Goal: Task Accomplishment & Management: Complete application form

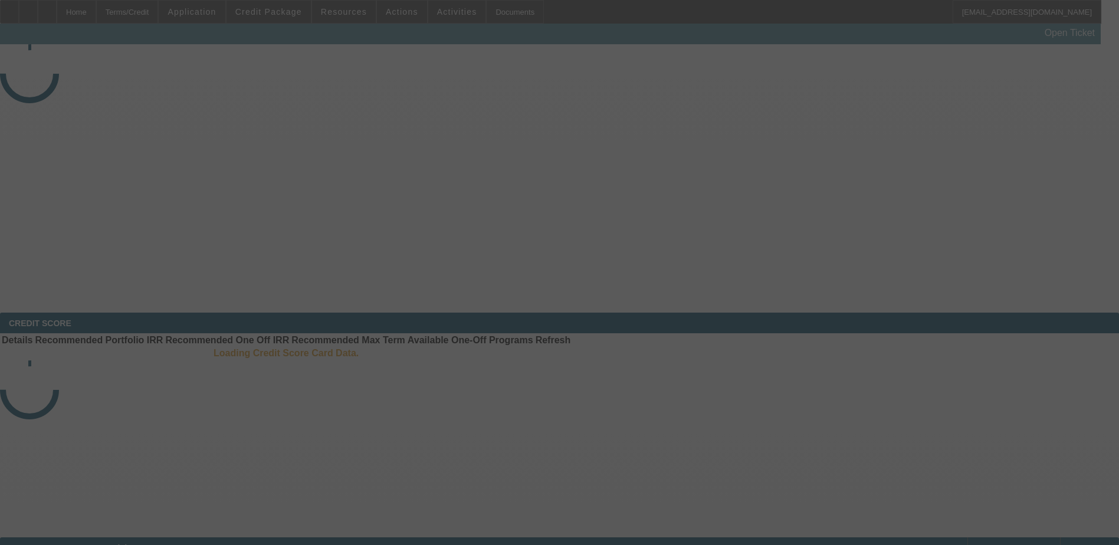
select select "4"
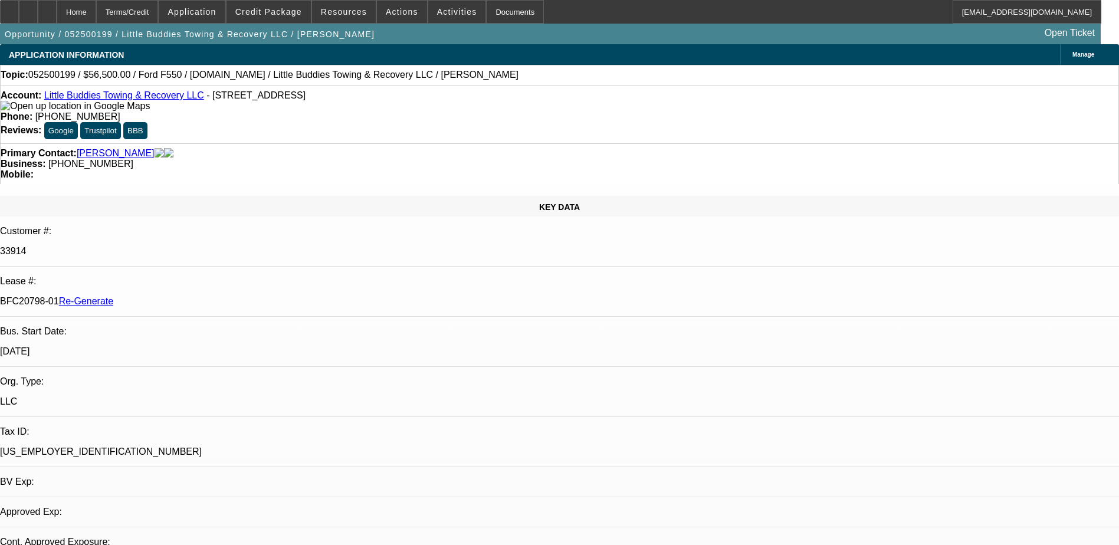
select select "0"
select select "2"
select select "0"
select select "6"
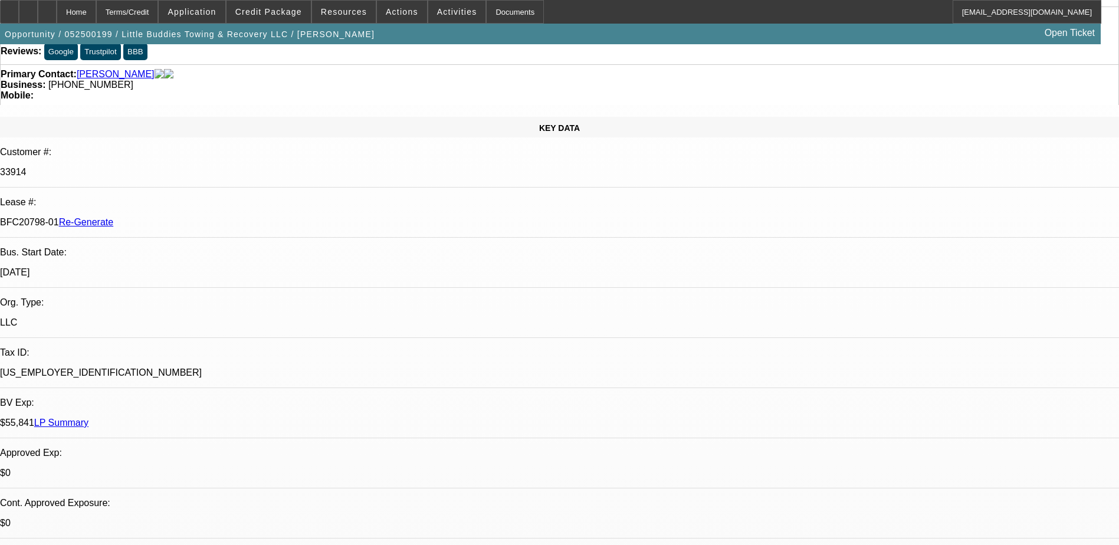
scroll to position [118, 0]
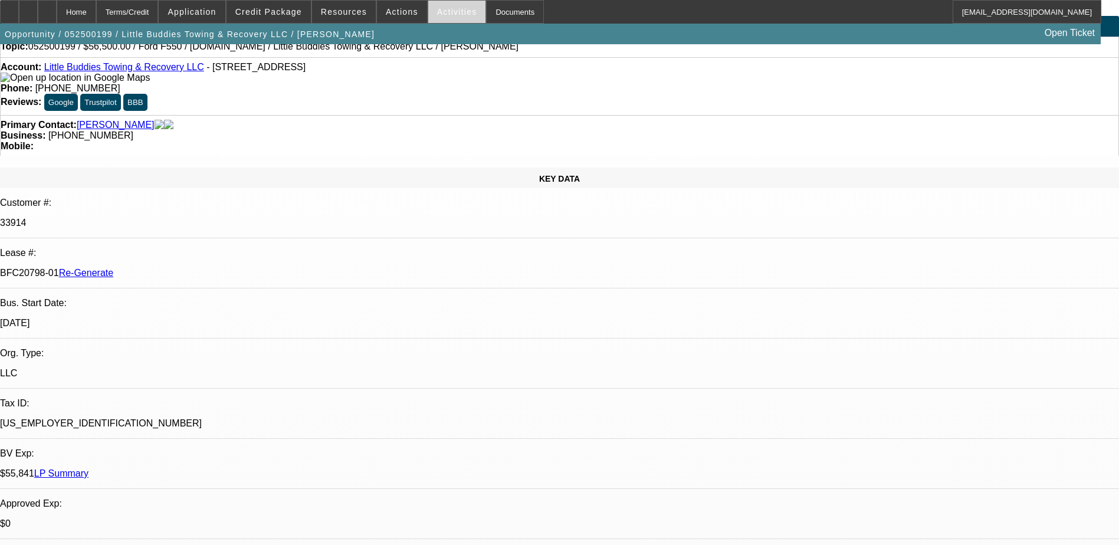
scroll to position [0, 0]
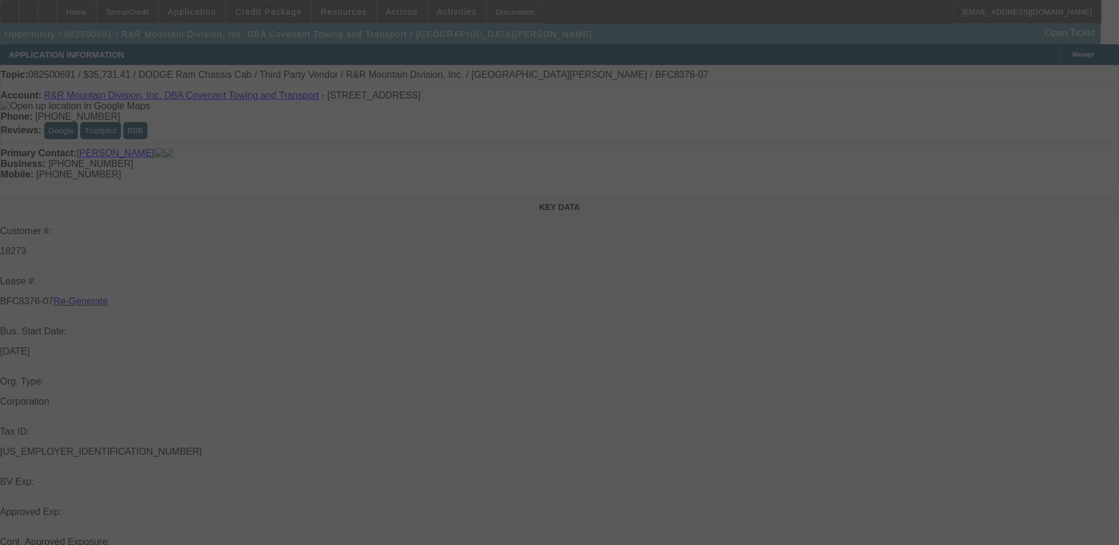
select select "3"
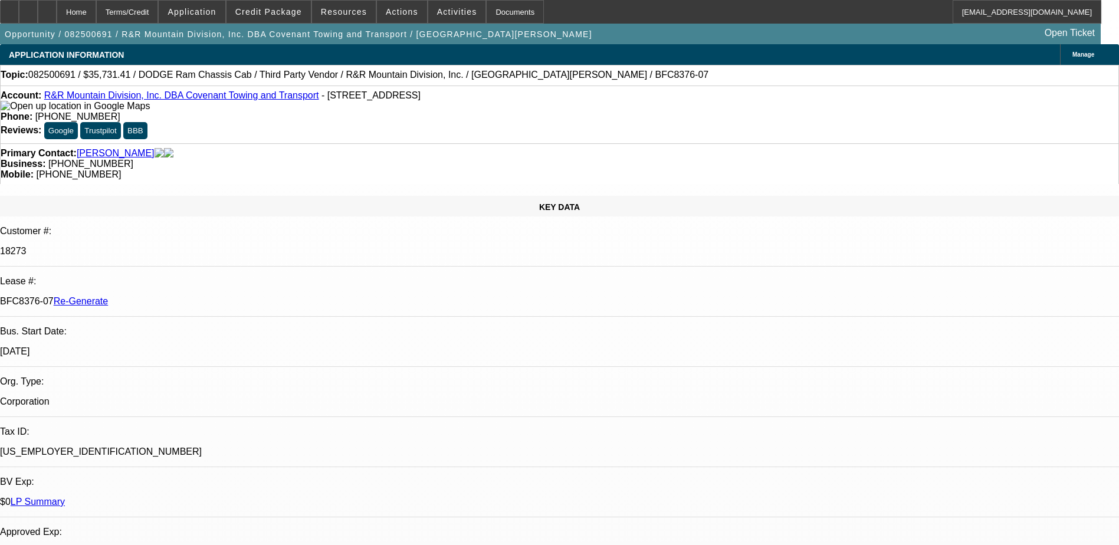
select select "0"
select select "1"
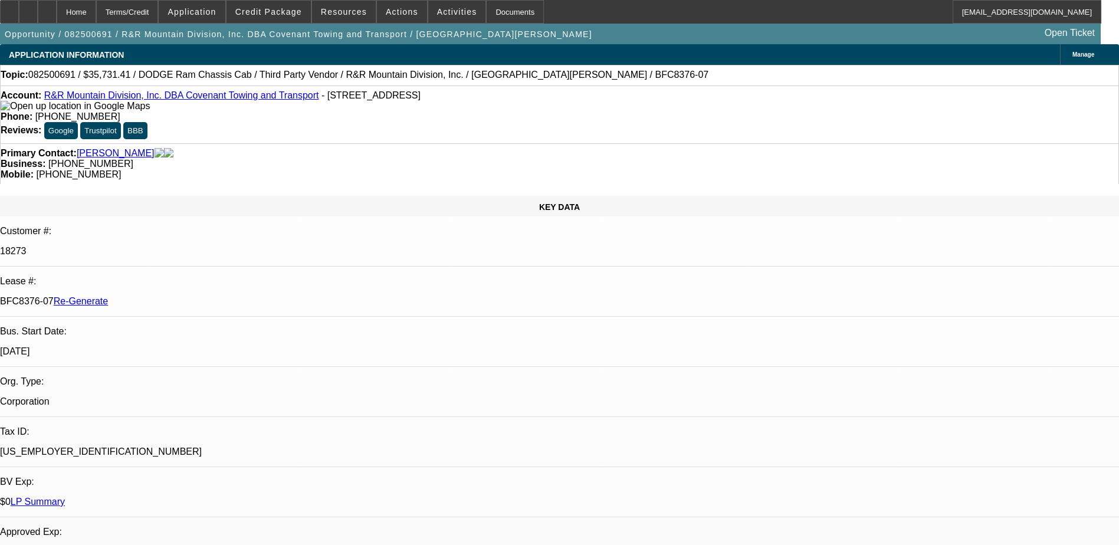
select select "6"
click at [494, 11] on div "Documents" at bounding box center [515, 12] width 58 height 24
drag, startPoint x: 582, startPoint y: 39, endPoint x: 583, endPoint y: 47, distance: 7.8
click at [582, 39] on div "Opportunity / 082500691 / R&R Mountain Division, Inc. DBA Covenant Towing and T…" at bounding box center [550, 34] width 1101 height 21
drag, startPoint x: 139, startPoint y: 209, endPoint x: 172, endPoint y: 208, distance: 33.6
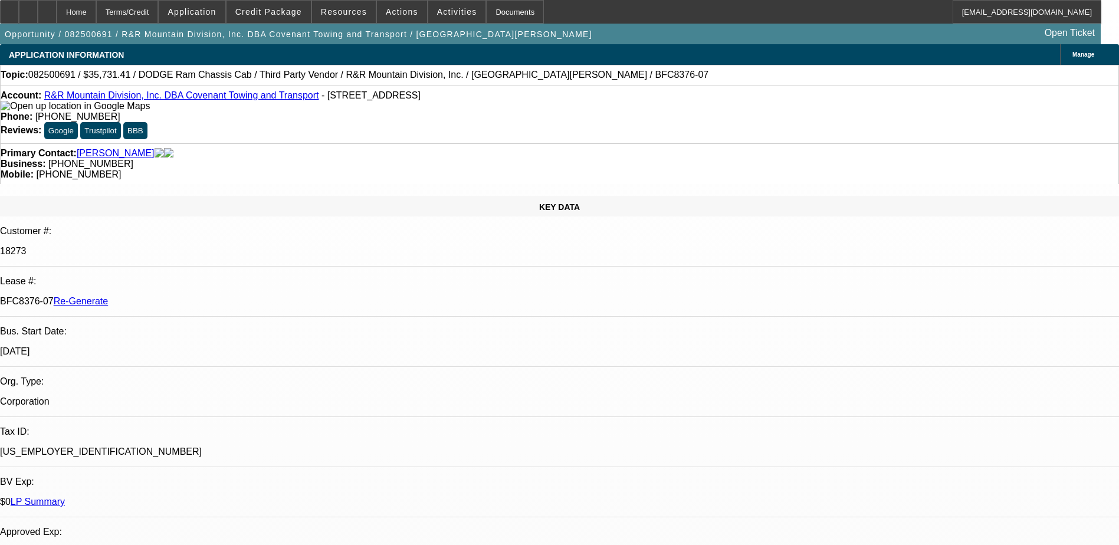
click at [172, 296] on div "BFC8376-07 Re-Generate" at bounding box center [559, 301] width 1119 height 11
copy p "BFC8376"
click at [428, 6] on span at bounding box center [457, 12] width 58 height 28
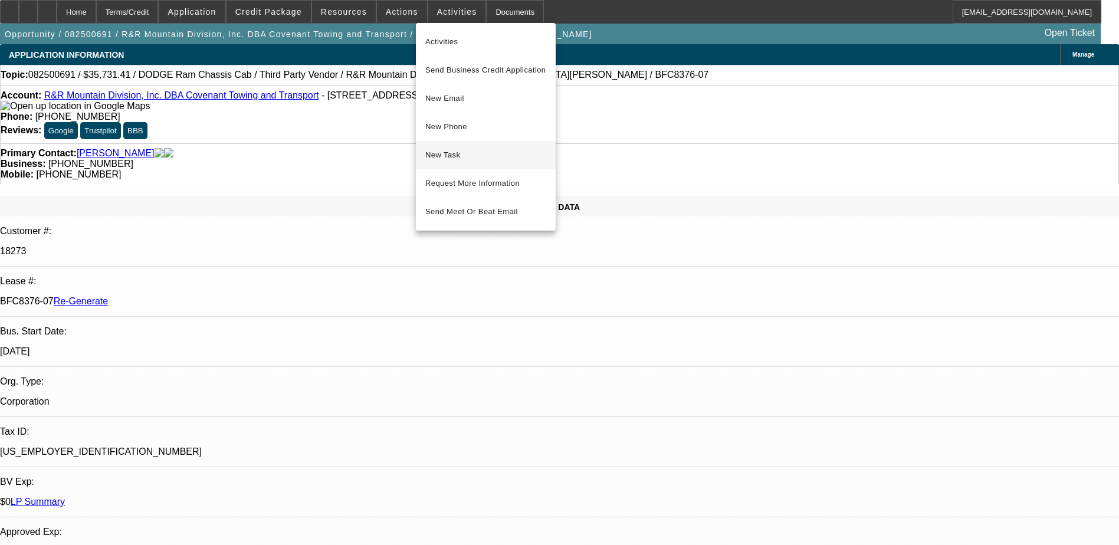
click at [474, 150] on span "New Task" at bounding box center [485, 155] width 121 height 14
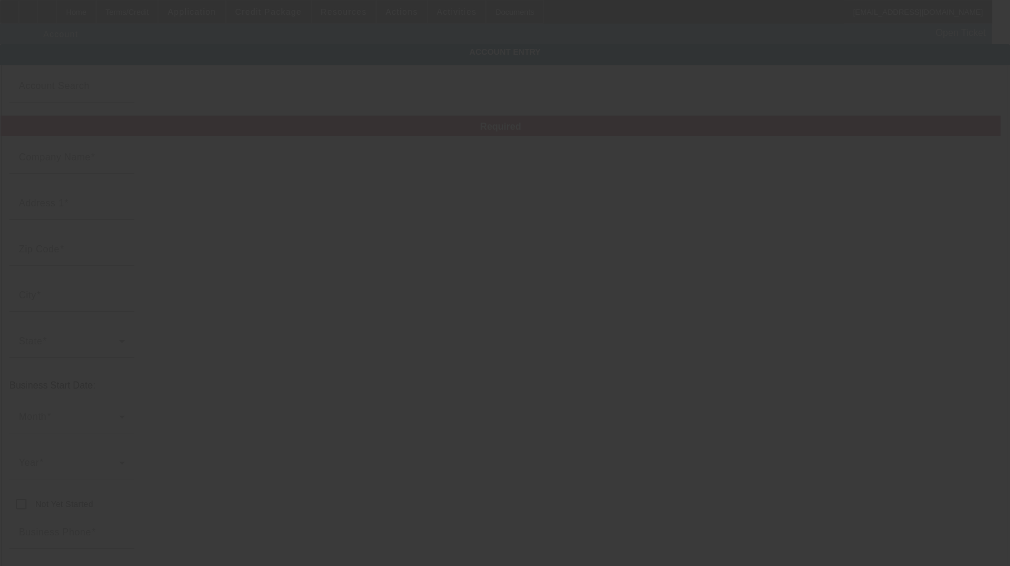
type input "R&R Mountain Division, Inc."
type input "79 Powerline Rd"
type input "81650"
type input "Rifle"
type input "(970) 319-8894"
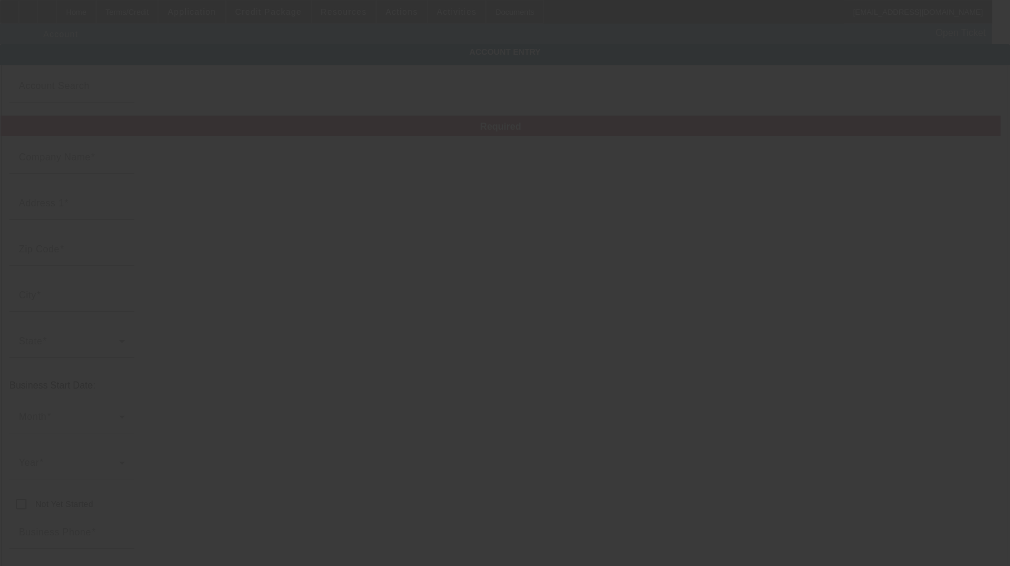
type input "Covenant Towing and Transport"
type input "rauman2@hotmail.com"
type input "Garfield"
type input "(970) 876-2431"
type input "84-1305715"
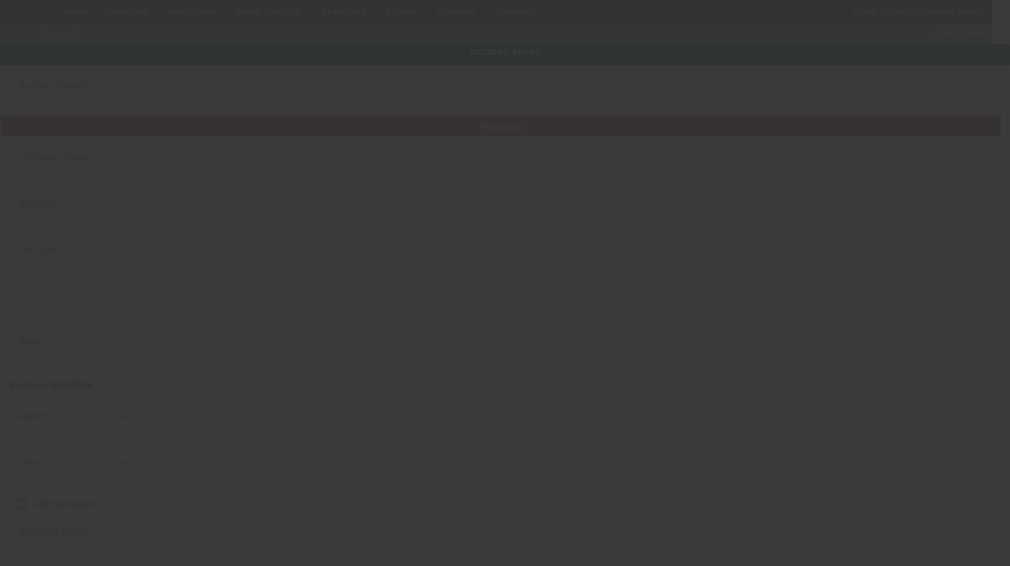
type input "Towing & Roadside Service"
type input "https://Covenanttowing.Com"
type input "8/26/2025"
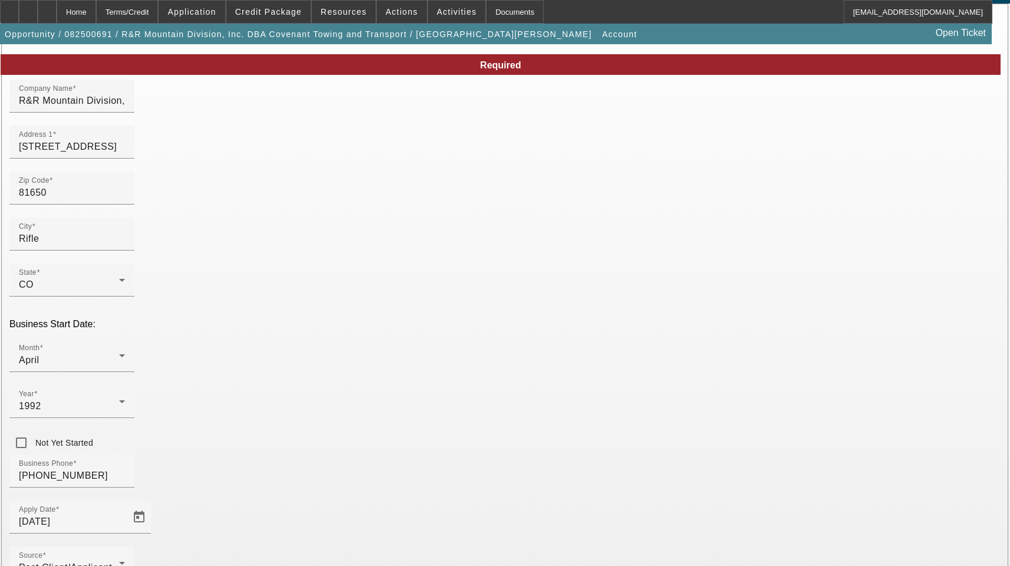
scroll to position [129, 0]
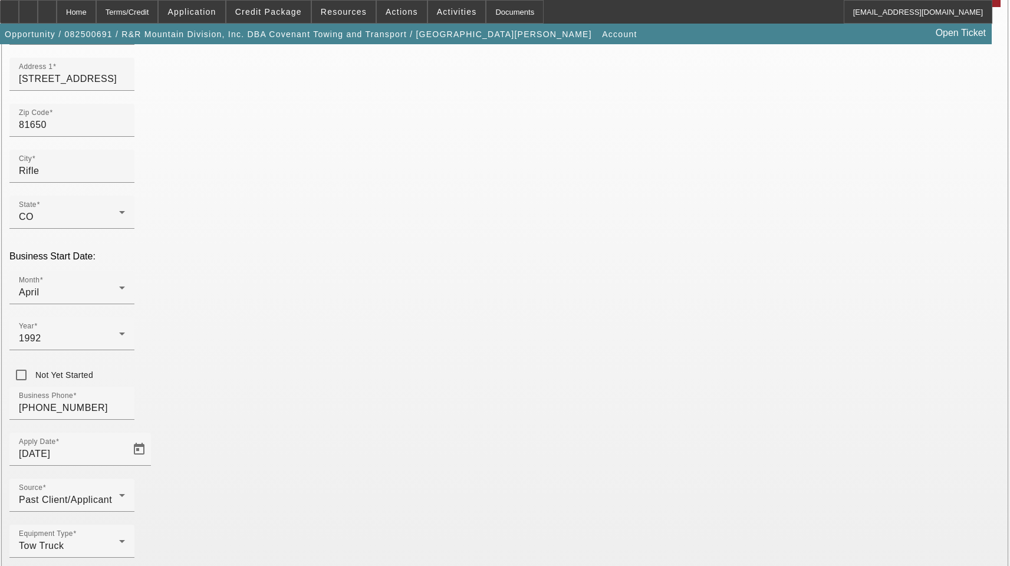
drag, startPoint x: 773, startPoint y: 334, endPoint x: 652, endPoint y: 330, distance: 121.0
type input "26-0061511"
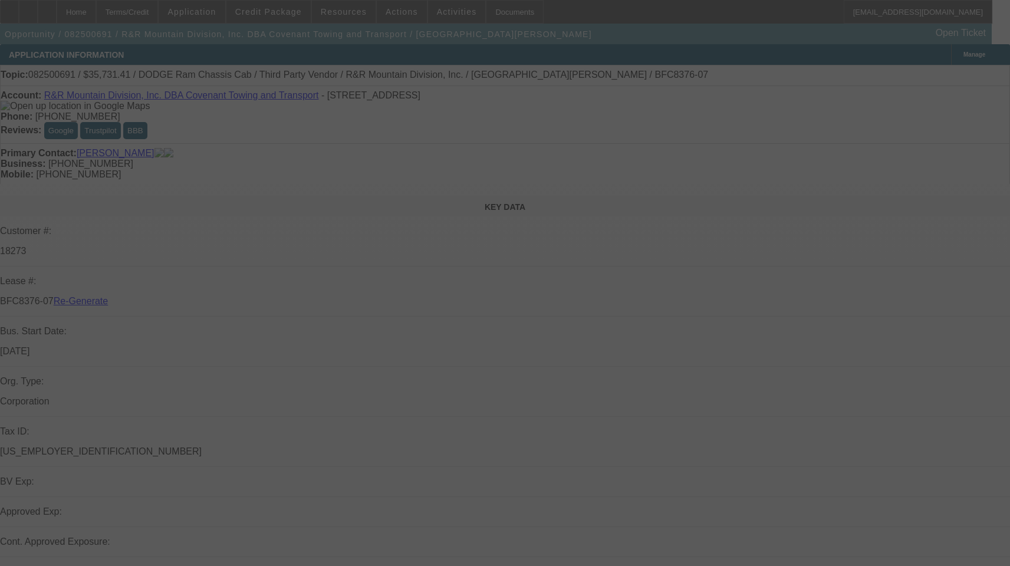
select select "3"
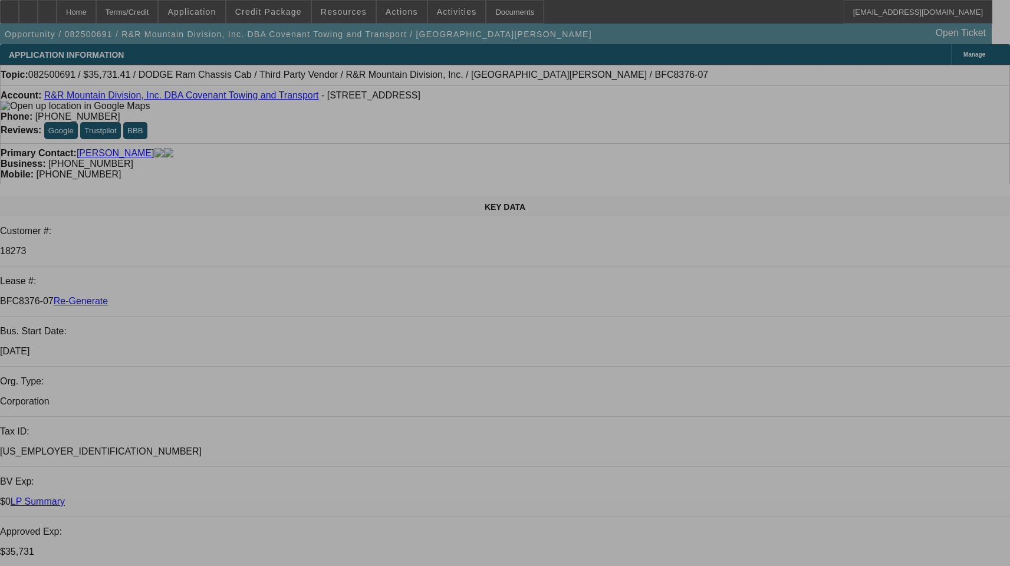
select select "0"
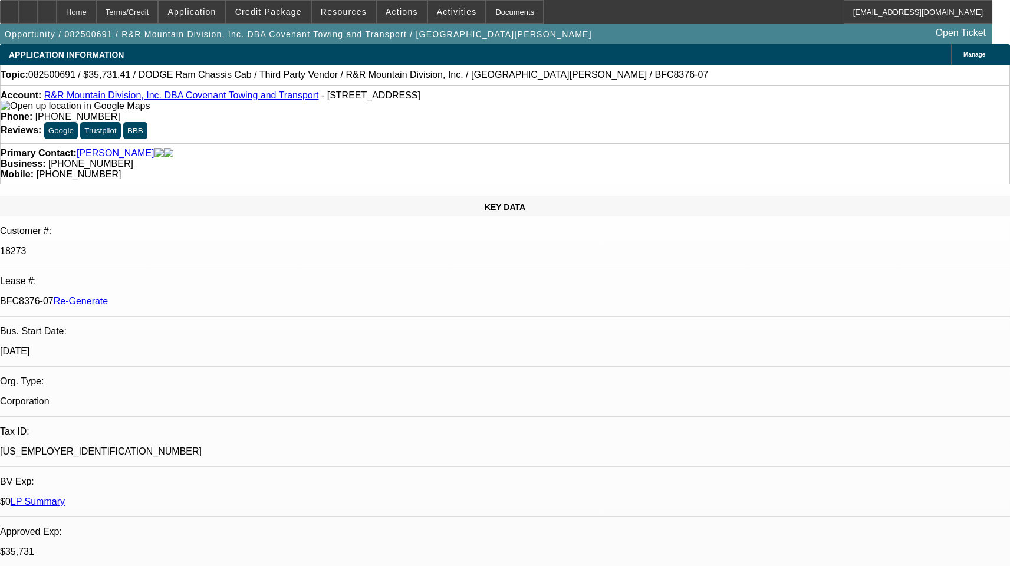
select select "0"
select select "1"
select select "6"
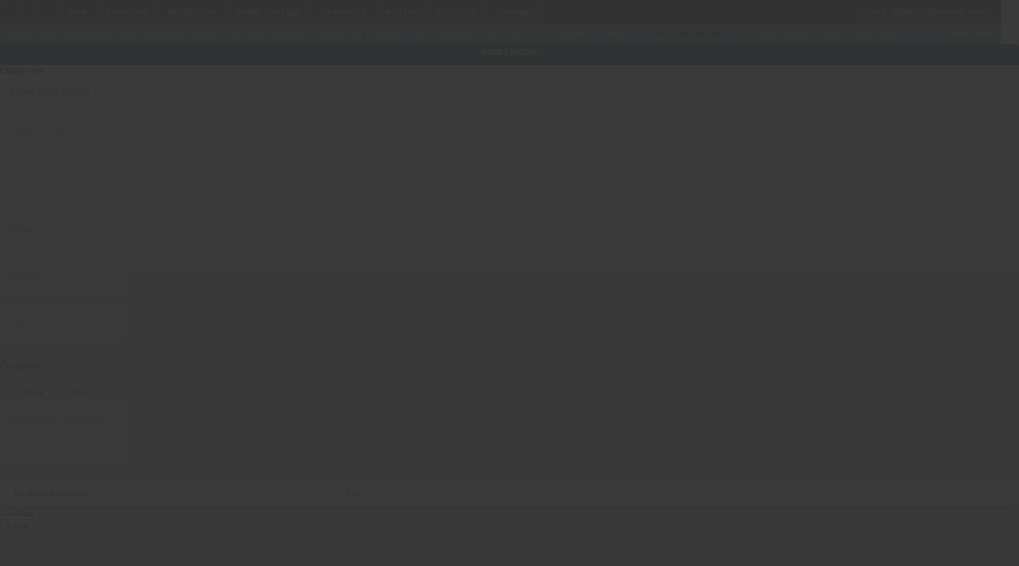
type input "3C7WDLALXCG131433"
type input "Dodge"
type input "Ram Chassis Cab"
radio input "true"
type textarea "Cummins diesel, auto trans"
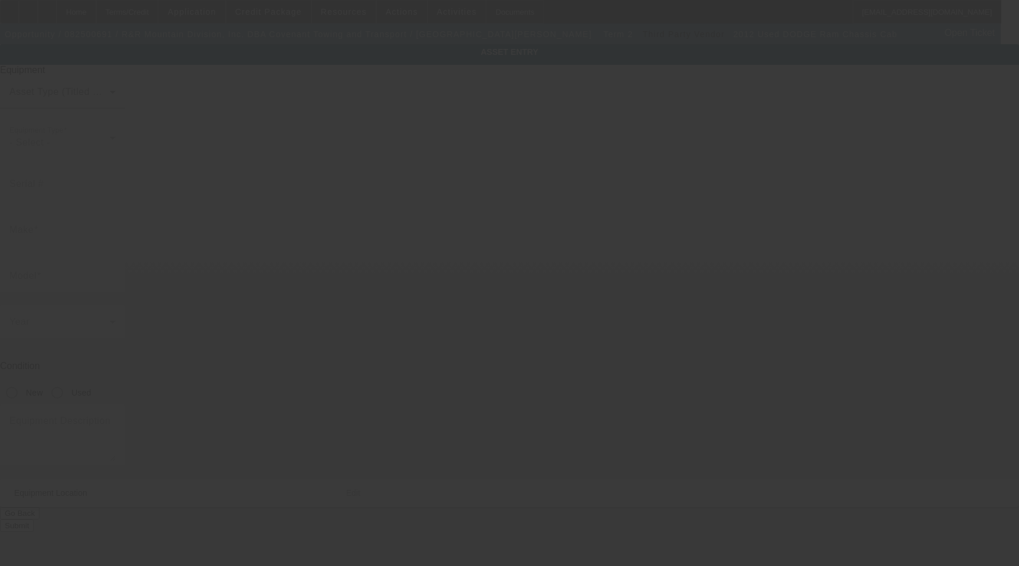
type input "79 Powerline Rd"
type input "Rifle"
type input "81650"
type input "Garfield"
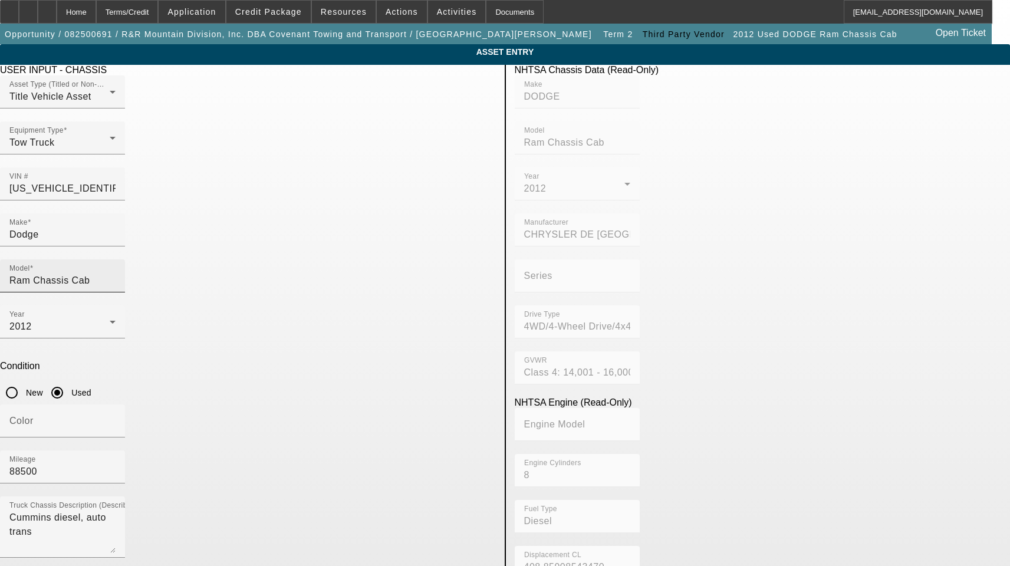
click at [116, 274] on input "Ram Chassis Cab" at bounding box center [62, 281] width 106 height 14
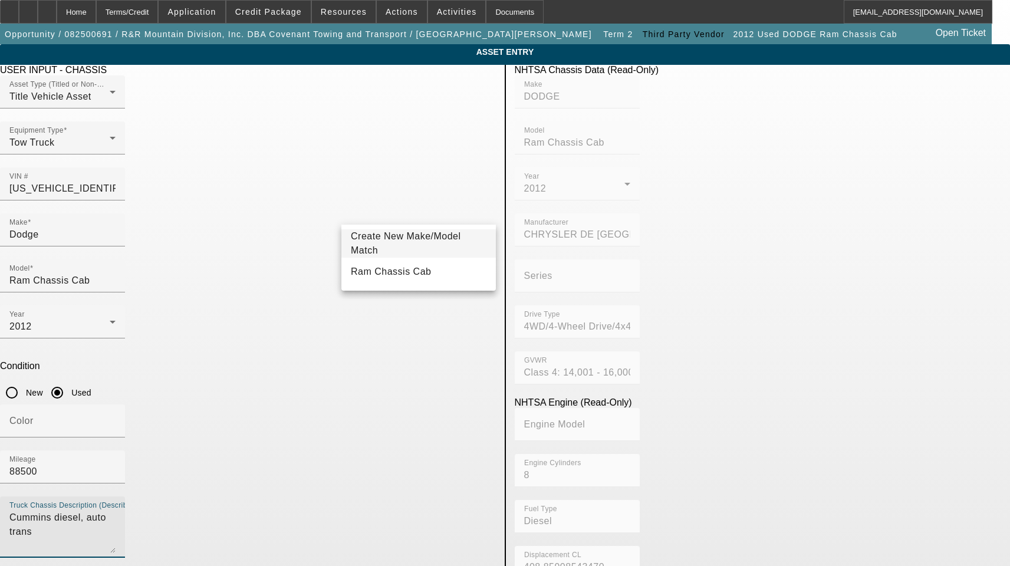
drag, startPoint x: 313, startPoint y: 356, endPoint x: 113, endPoint y: 350, distance: 199.5
click at [118, 350] on app-asset-collateral-manage "ASSET ENTRY Delete asset USER INPUT - CHASSIS Asset Type (Titled or Non-Titled)…" at bounding box center [505, 503] width 1010 height 918
type textarea "with"
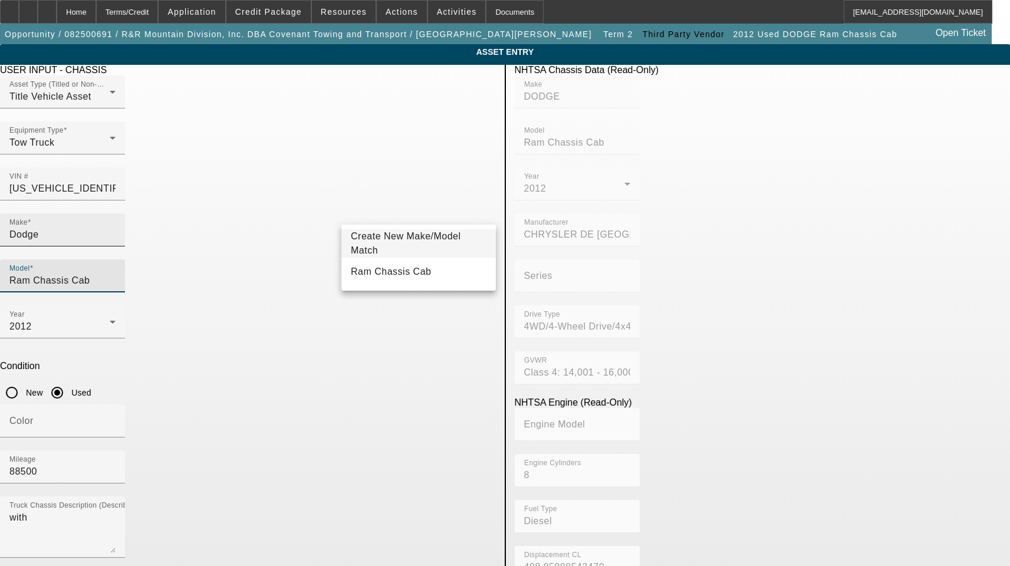
drag, startPoint x: 448, startPoint y: 217, endPoint x: 229, endPoint y: 196, distance: 219.9
click at [230, 214] on div "Make Dodge Model Ram Chassis Cab" at bounding box center [248, 260] width 496 height 92
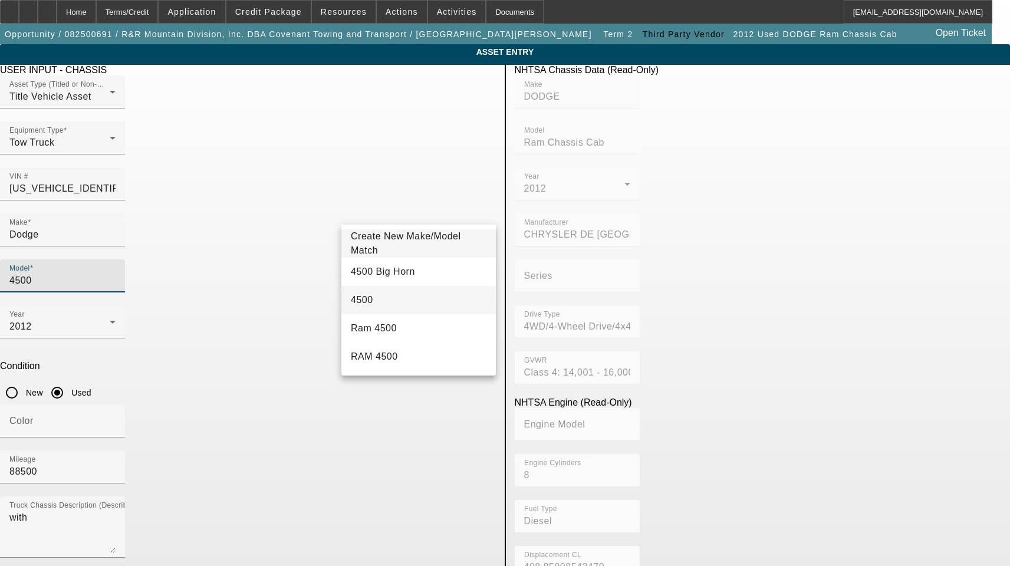
type input "4500"
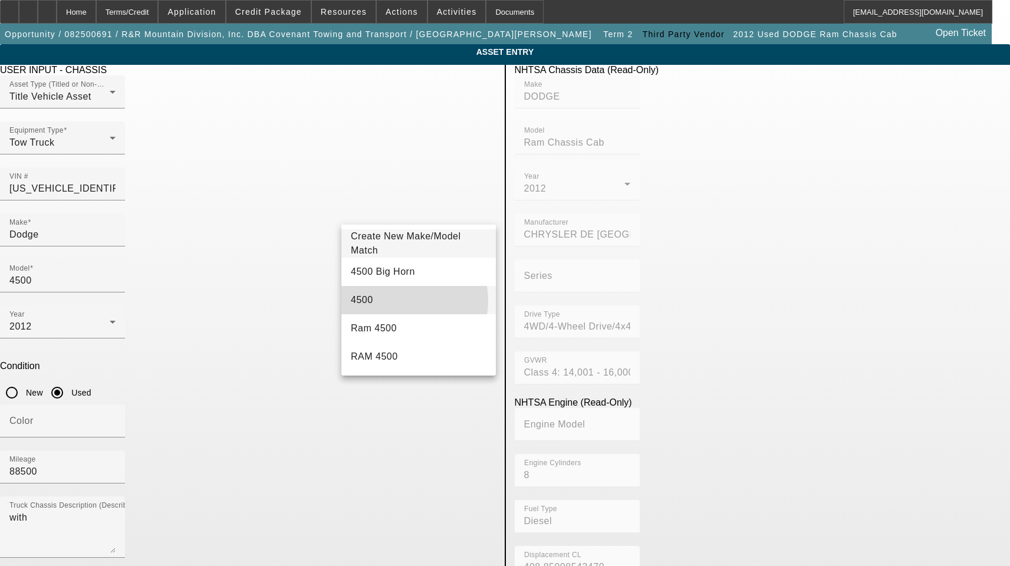
click at [399, 301] on mat-option "4500" at bounding box center [419, 300] width 155 height 28
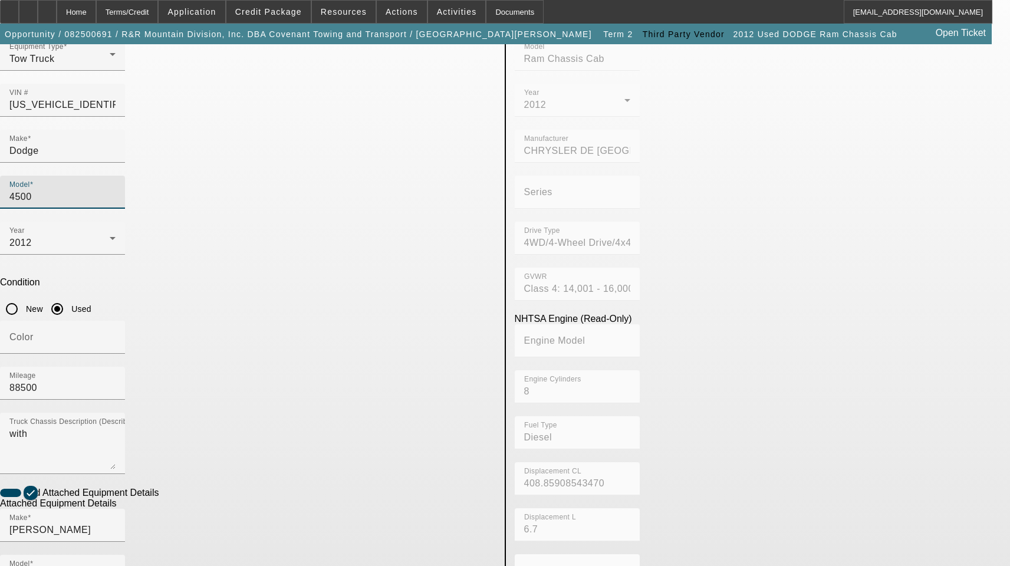
scroll to position [118, 0]
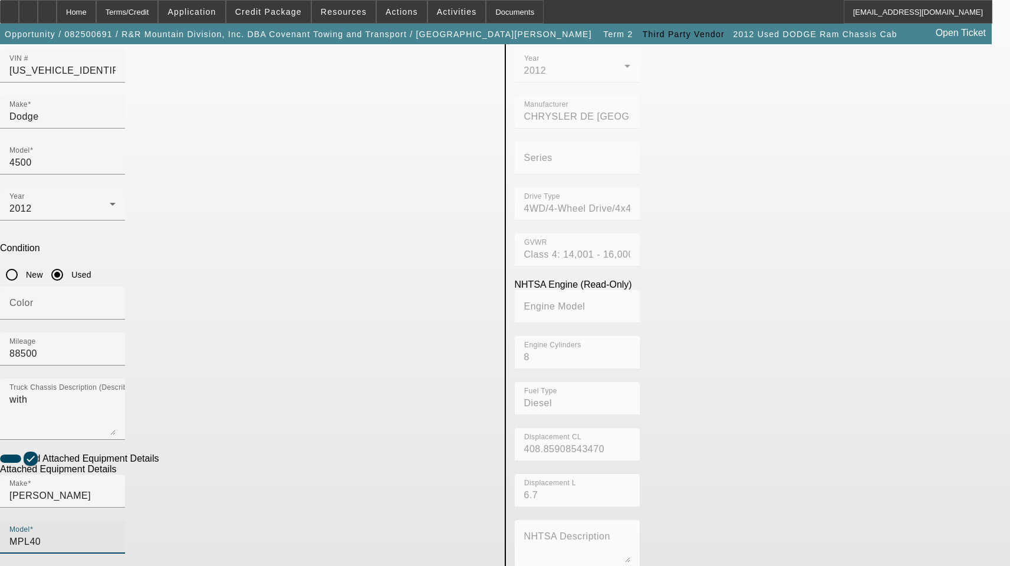
click at [116, 535] on input "MPL40" at bounding box center [62, 542] width 106 height 14
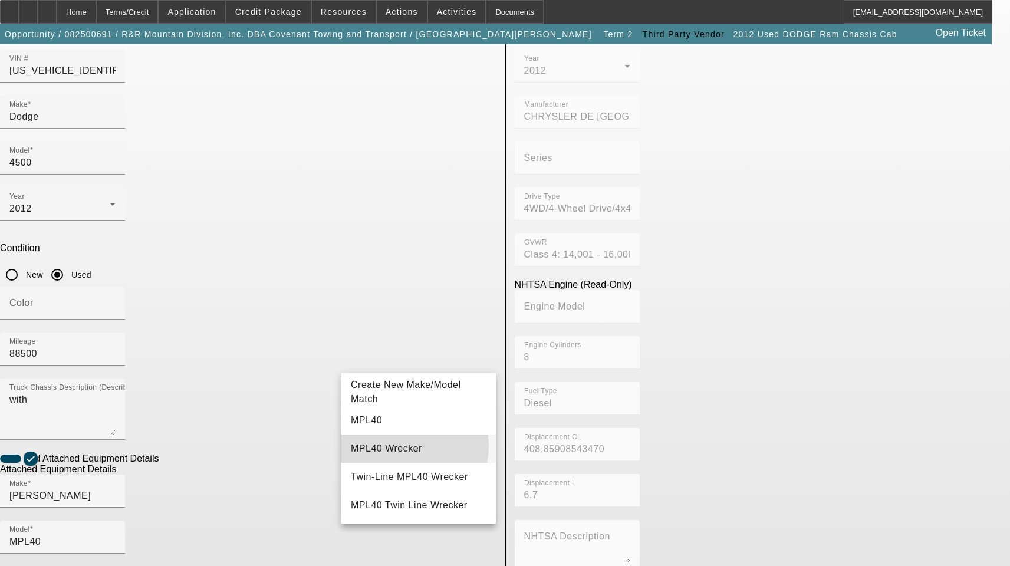
click at [408, 446] on mat-option "MPL40 Wrecker" at bounding box center [419, 449] width 155 height 28
type input "MPL40 Wrecker"
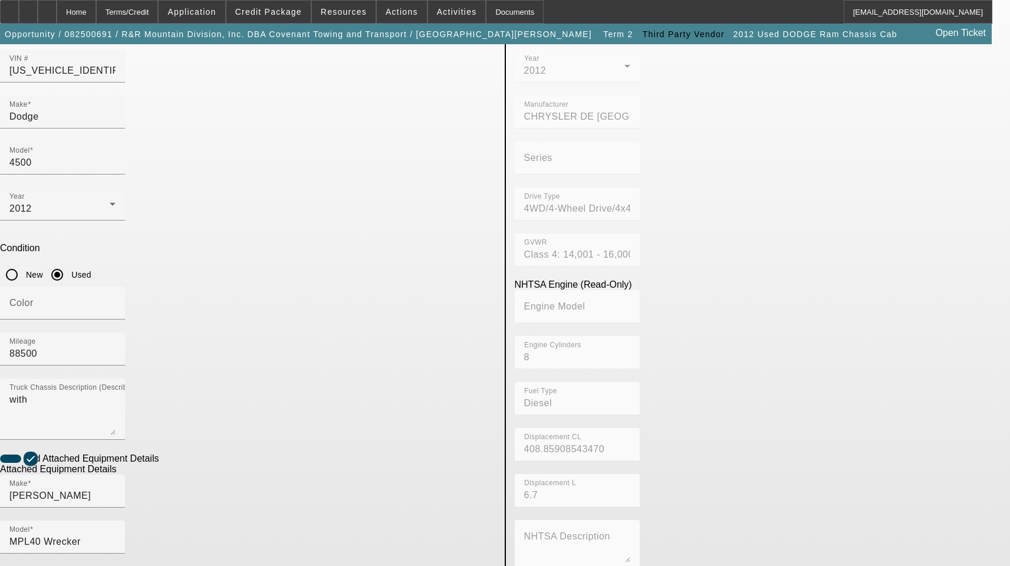
drag, startPoint x: 233, startPoint y: 502, endPoint x: 73, endPoint y: 495, distance: 160.6
click at [73, 495] on app-asset-collateral-manage "ASSET ENTRY Delete asset USER INPUT - CHASSIS Asset Type (Titled or Non-Titled)…" at bounding box center [505, 385] width 1010 height 918
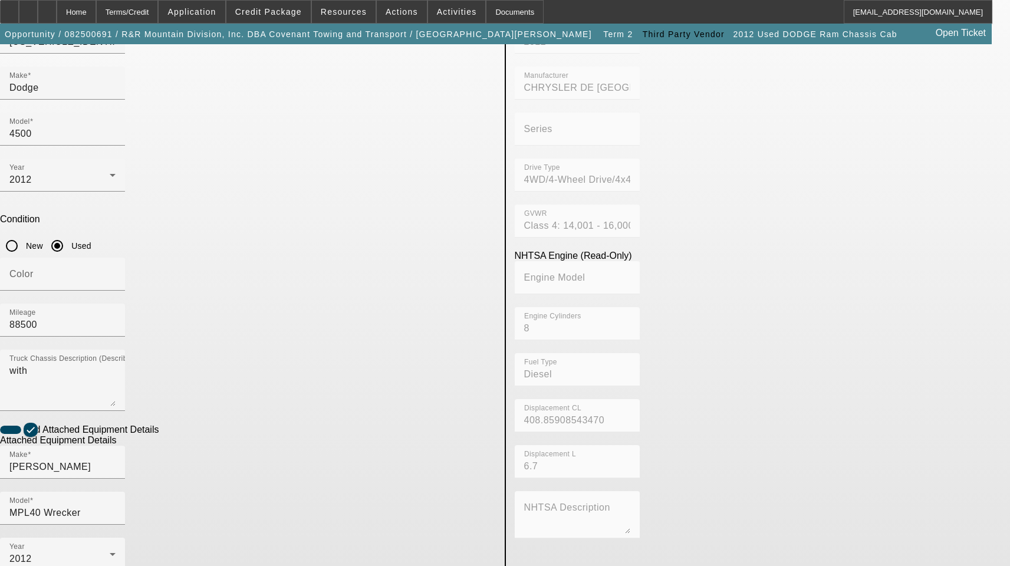
scroll to position [193, 0]
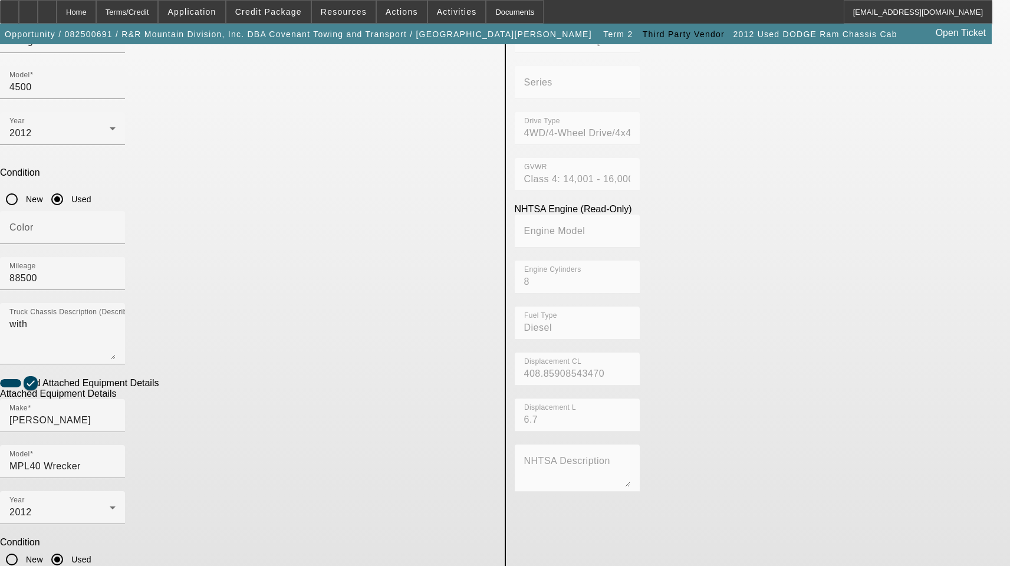
type textarea "Includes All Accessories, Attachments and Options"
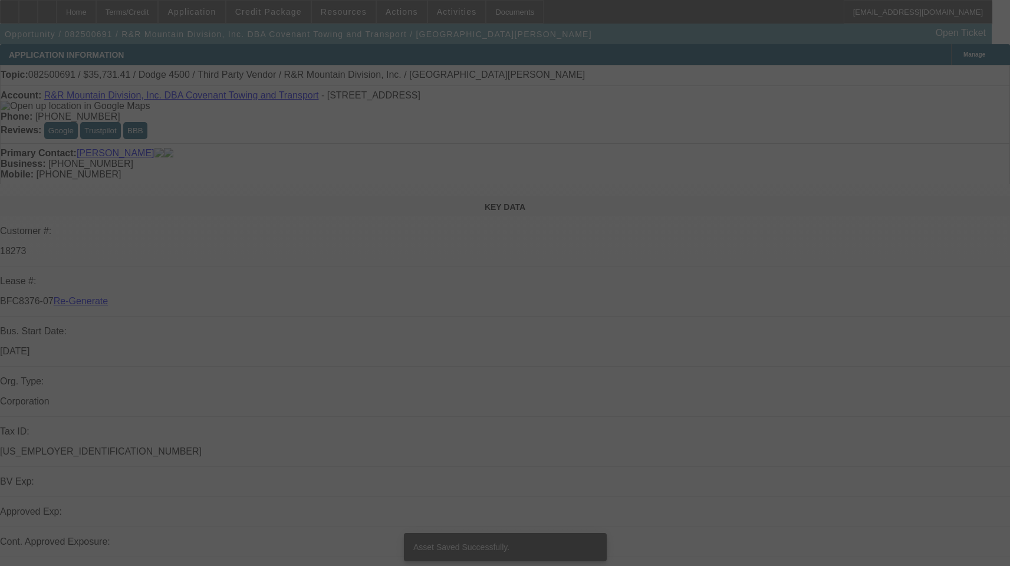
select select "3"
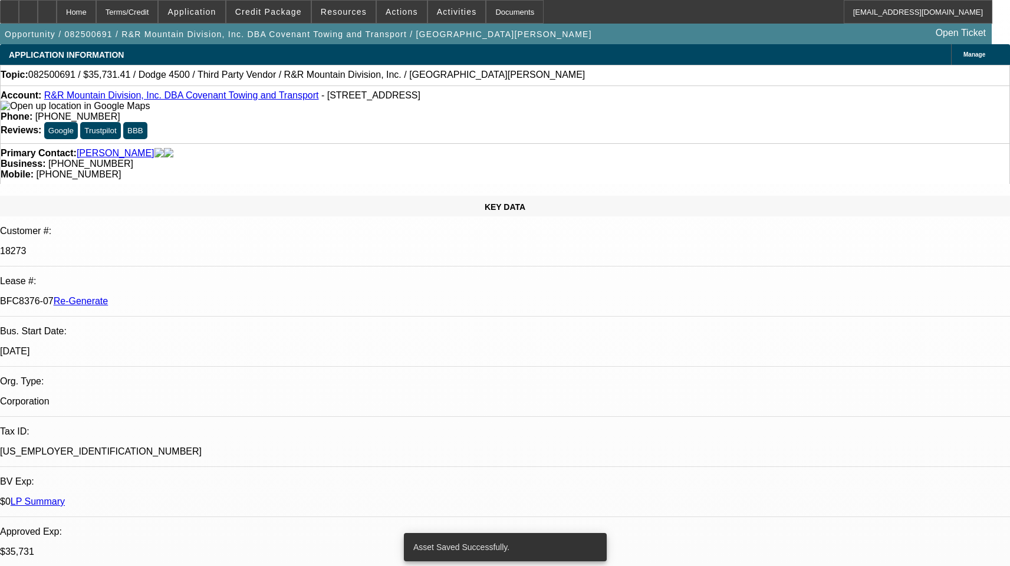
select select "0"
select select "6"
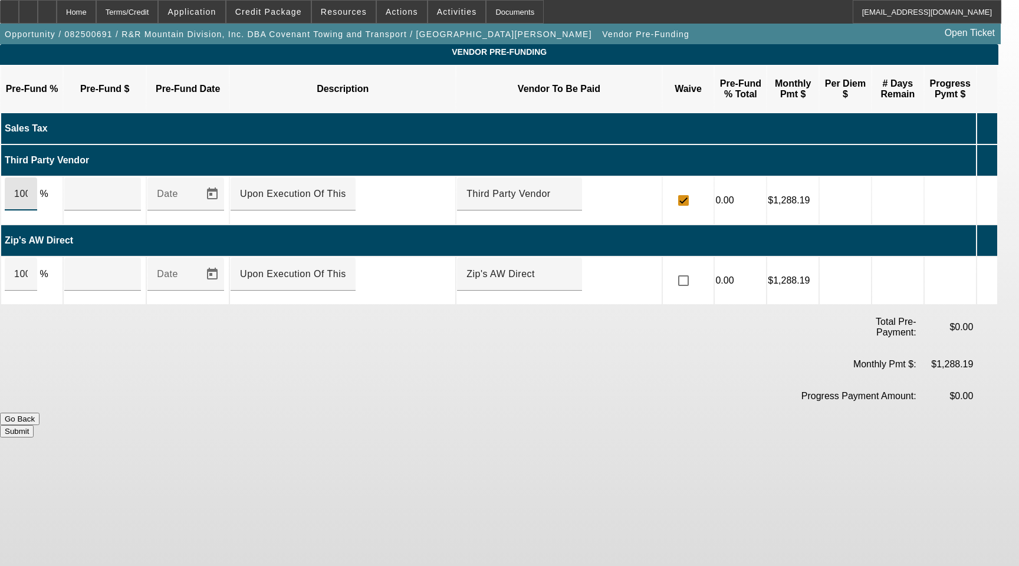
click at [28, 187] on input "100" at bounding box center [21, 194] width 14 height 14
type input "$32,000.00"
click at [29, 258] on div "100" at bounding box center [21, 274] width 32 height 33
type input "$2,483.41"
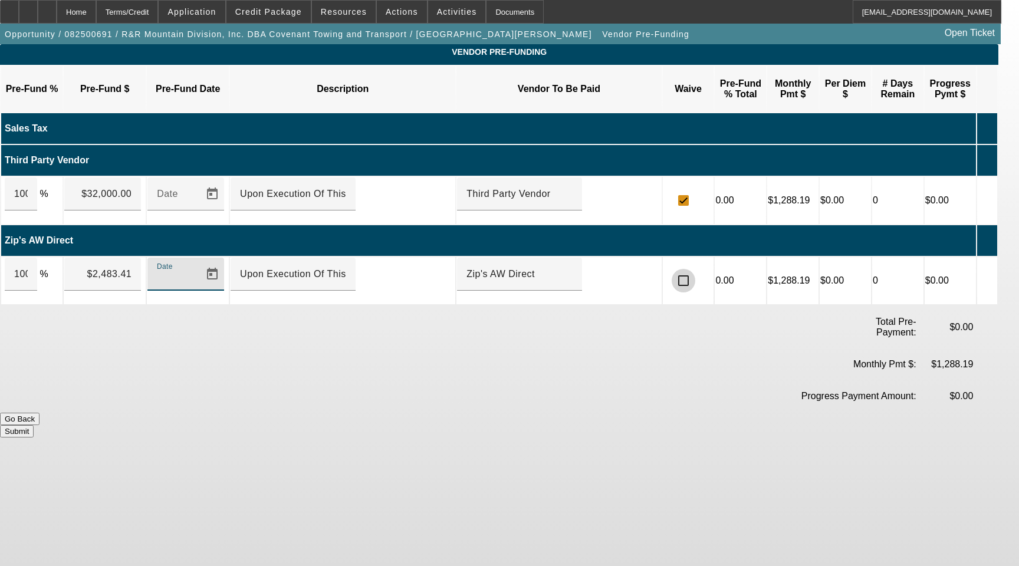
click at [695, 269] on input "checkbox" at bounding box center [684, 281] width 24 height 24
checkbox input "true"
click at [34, 425] on button "Submit" at bounding box center [17, 431] width 34 height 12
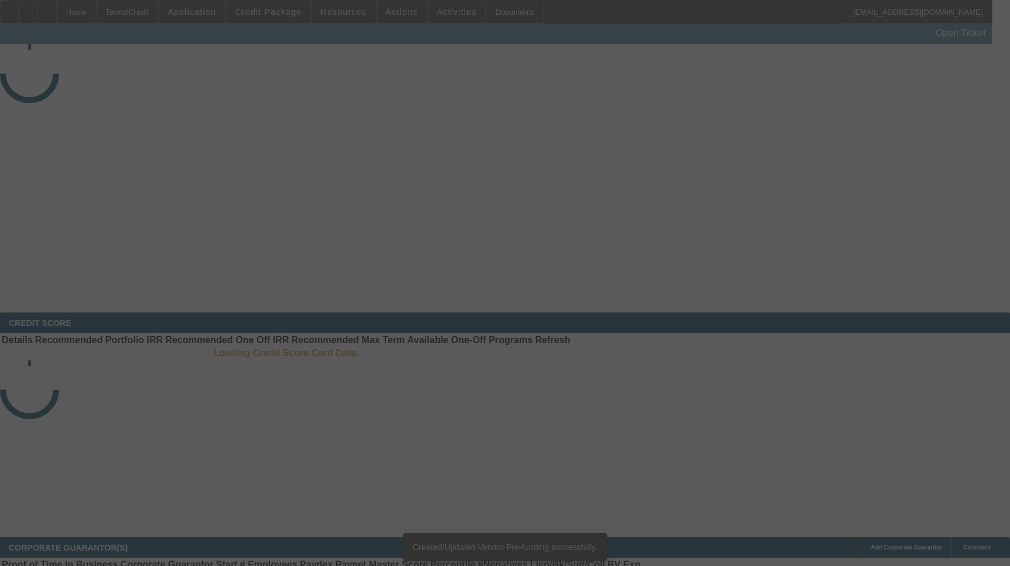
select select "3"
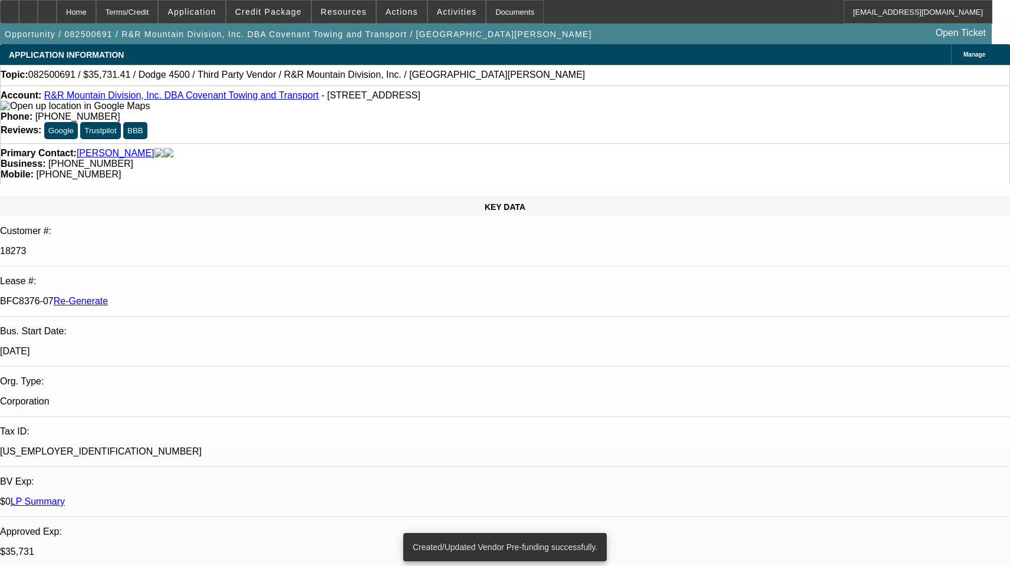
select select "0"
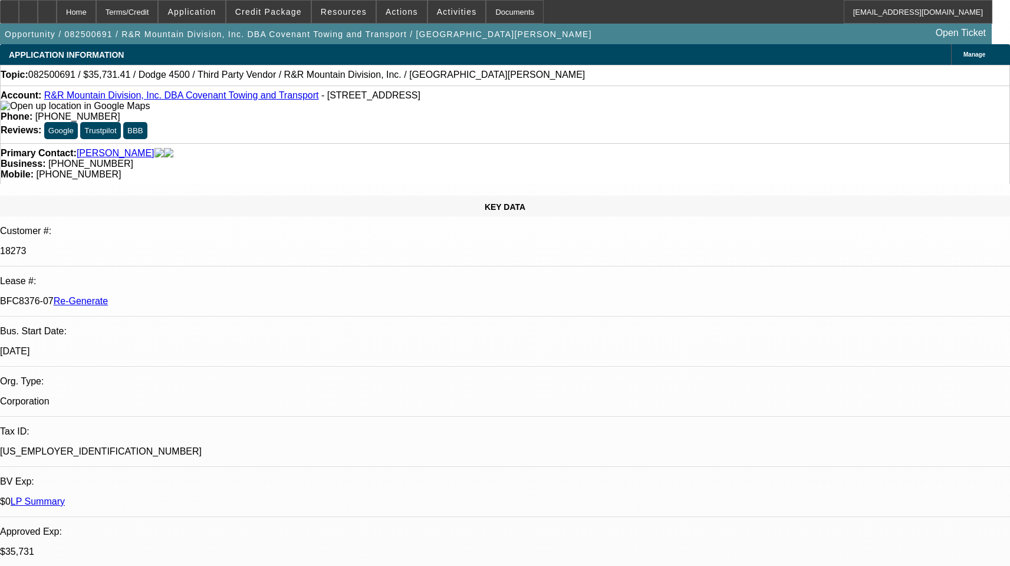
select select "1"
select select "6"
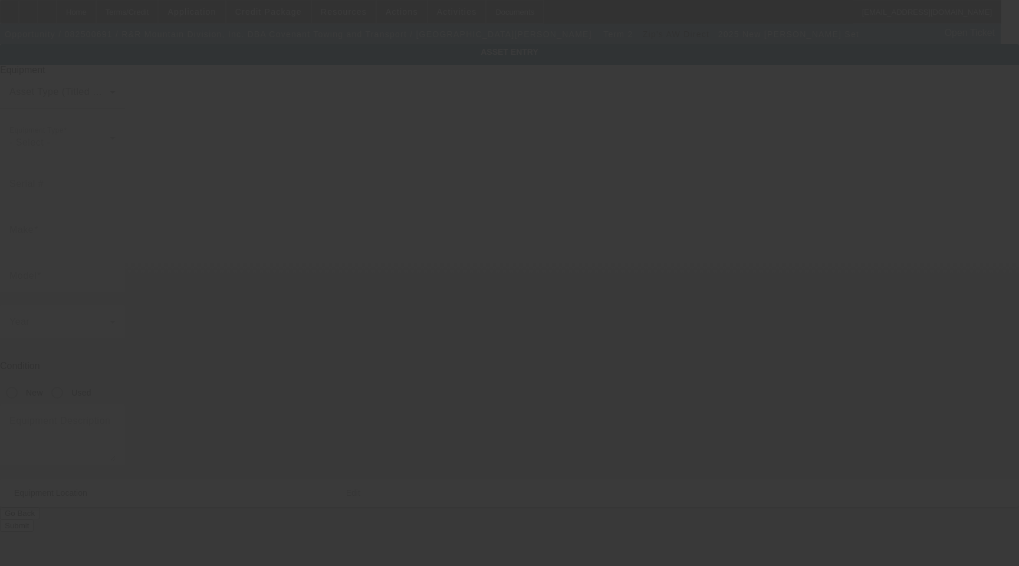
type input "Collins"
type input "Dolly Set"
radio input "true"
type textarea "Dolly Set"
type input "79 Powerline Rd"
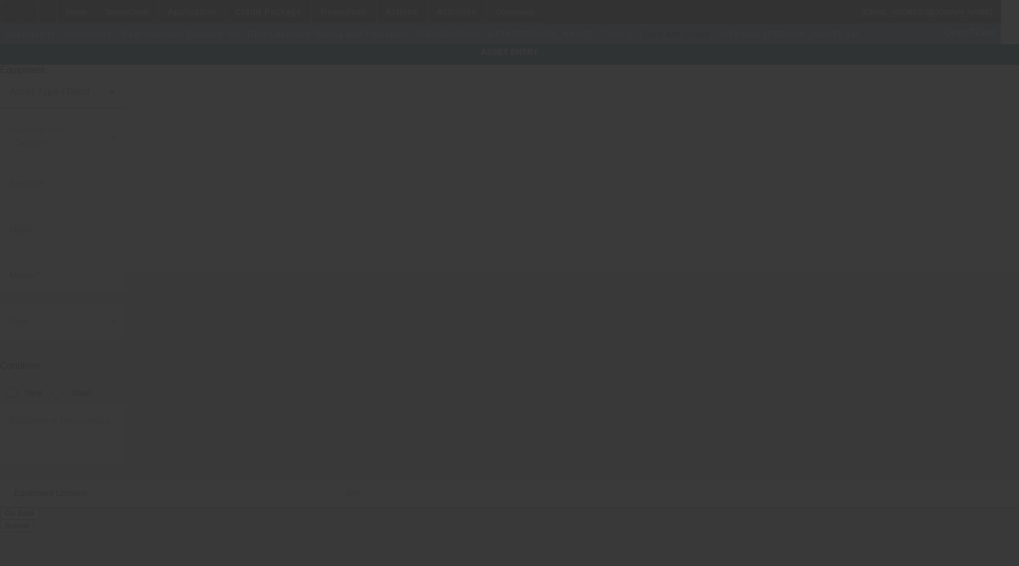
type input "Rifle"
type input "81650"
type input "Garfield"
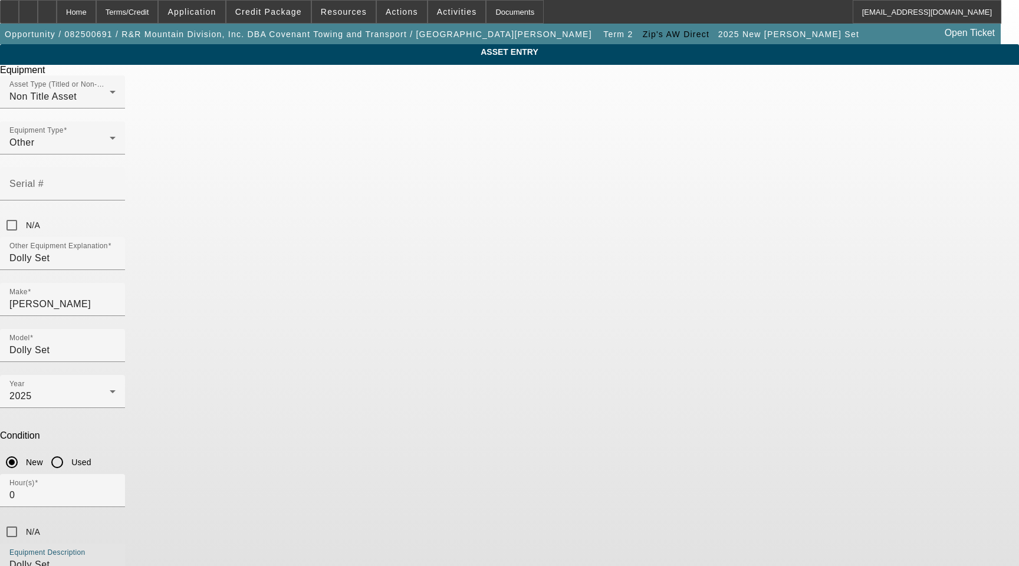
drag, startPoint x: 460, startPoint y: 394, endPoint x: 172, endPoint y: 394, distance: 287.8
click at [172, 394] on div "ASSET ENTRY Delete asset Equipment Asset Type (Titled or Non-Titled) Non Title …" at bounding box center [509, 357] width 1019 height 627
click at [24, 214] on input "N/A" at bounding box center [12, 226] width 24 height 24
checkbox input "true"
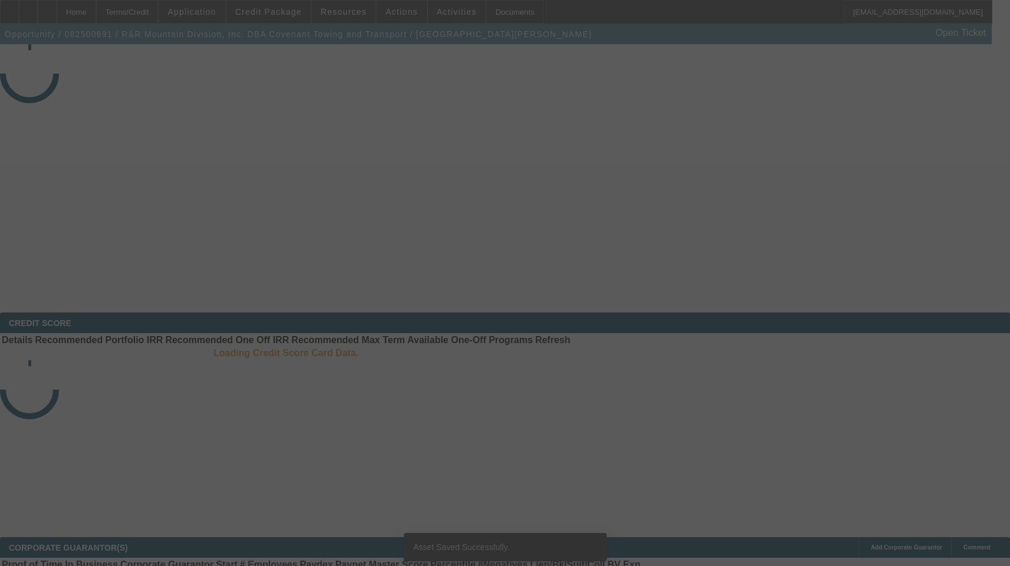
select select "3"
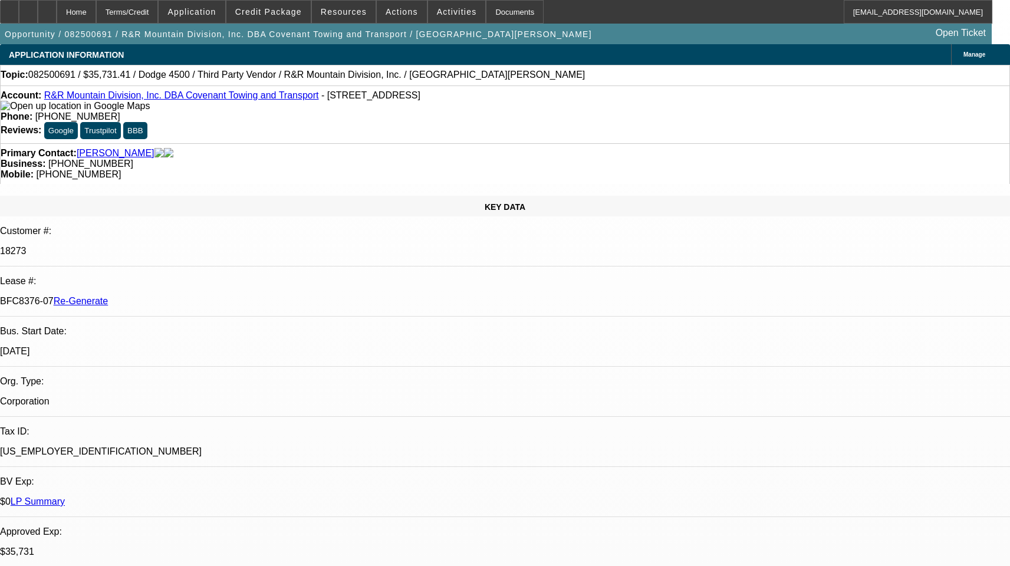
select select "0"
select select "6"
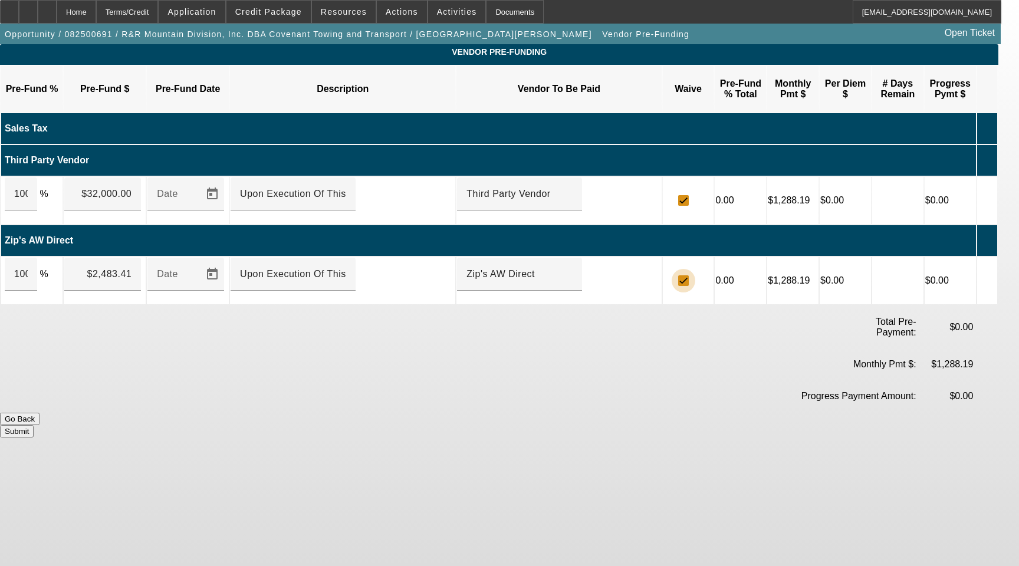
click at [695, 269] on input "checkbox" at bounding box center [684, 281] width 24 height 24
checkbox input "false"
click at [34, 425] on button "Submit" at bounding box center [17, 431] width 34 height 12
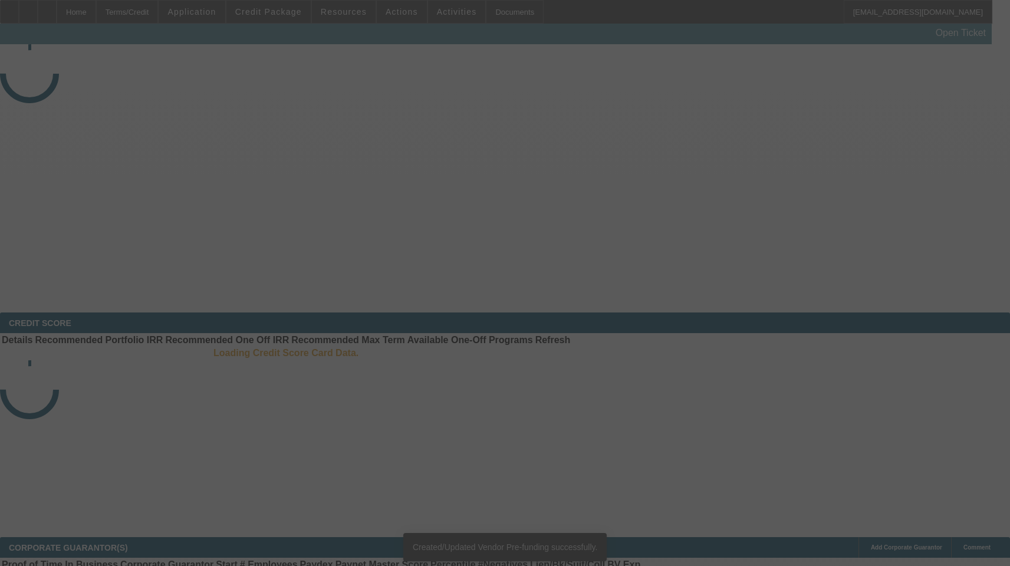
select select "3"
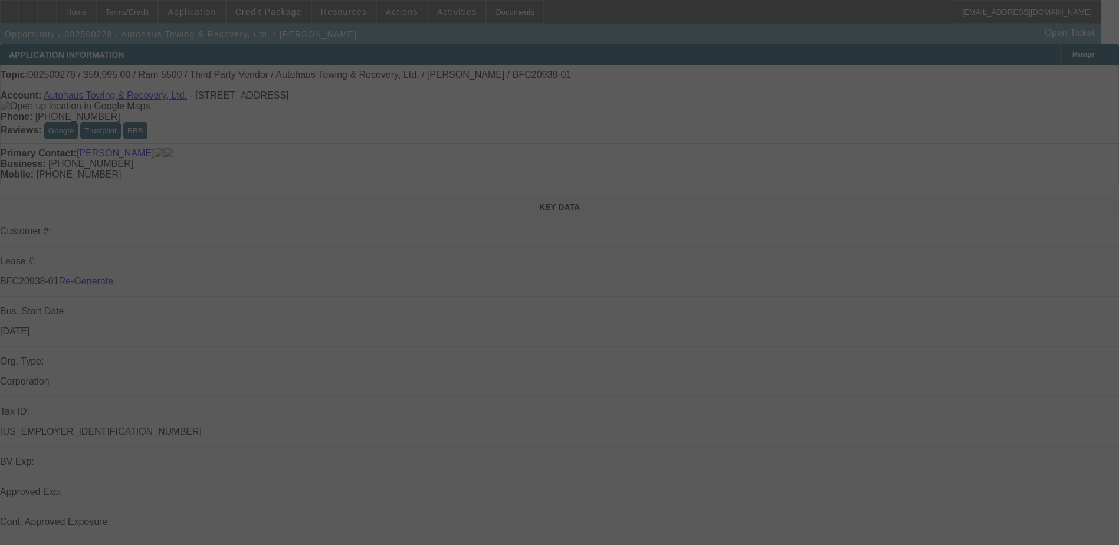
select select "3"
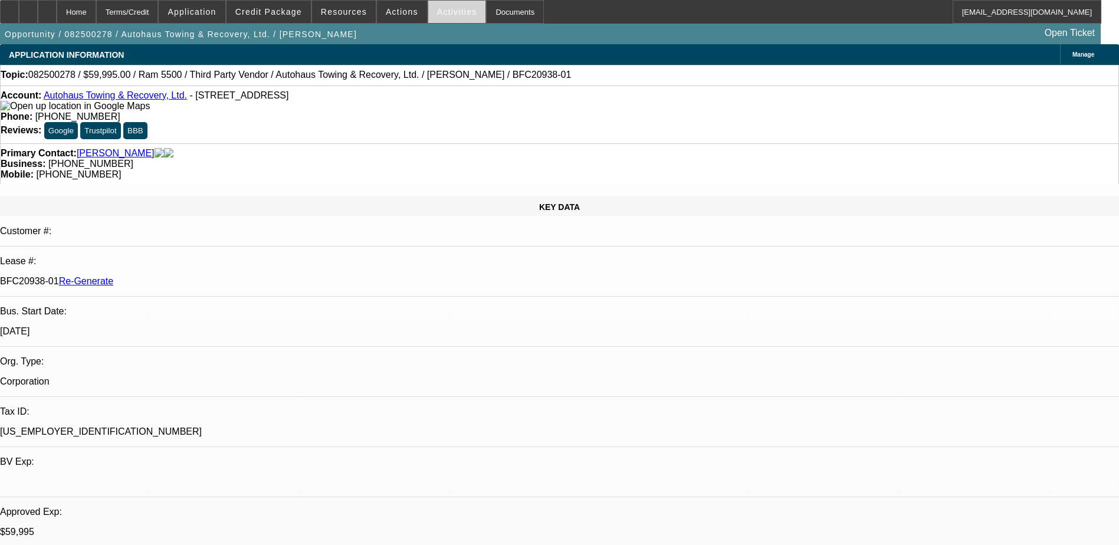
select select "0"
select select "1"
select select "2"
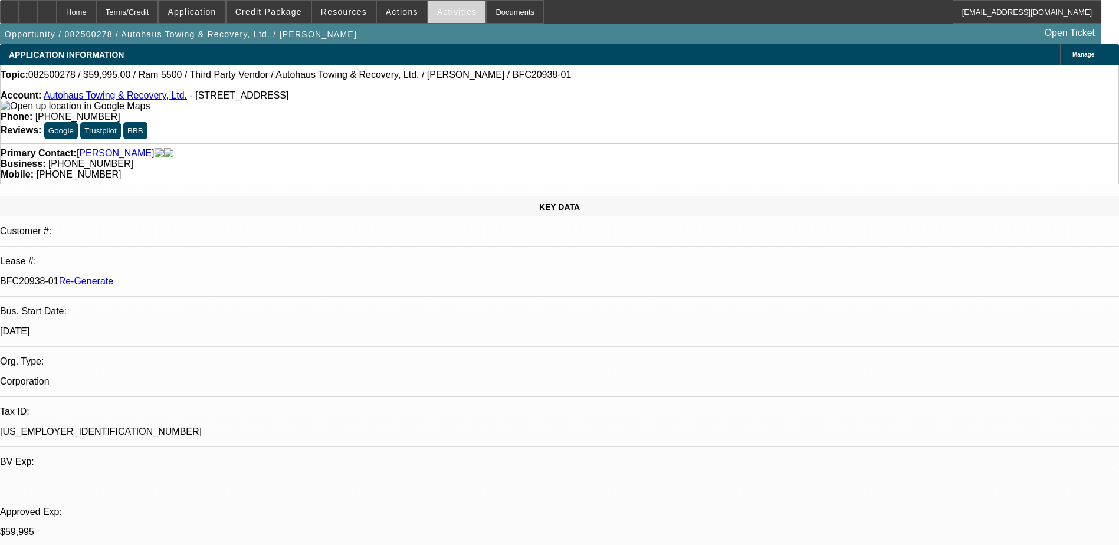
select select "6"
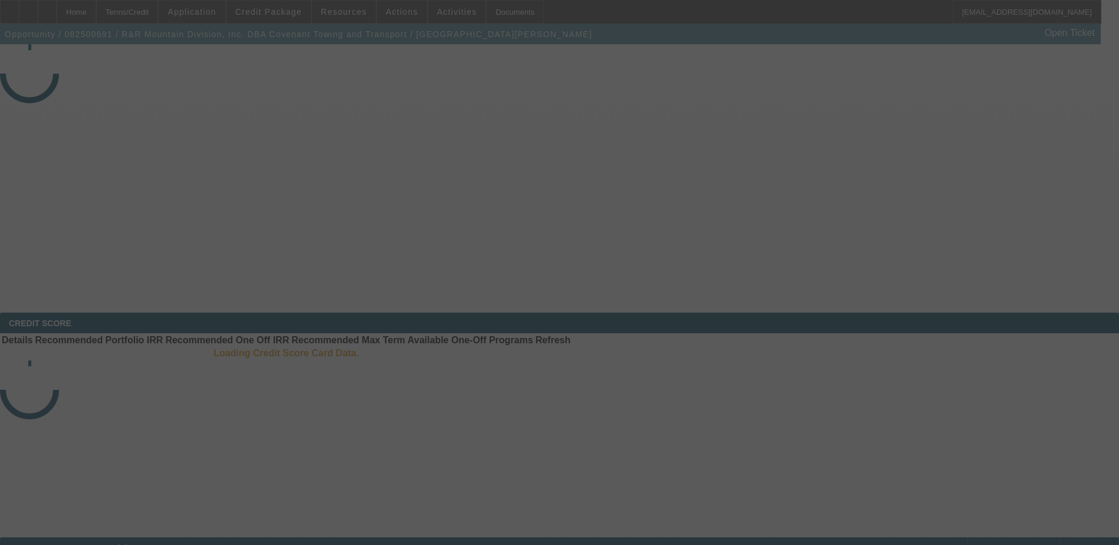
select select "3"
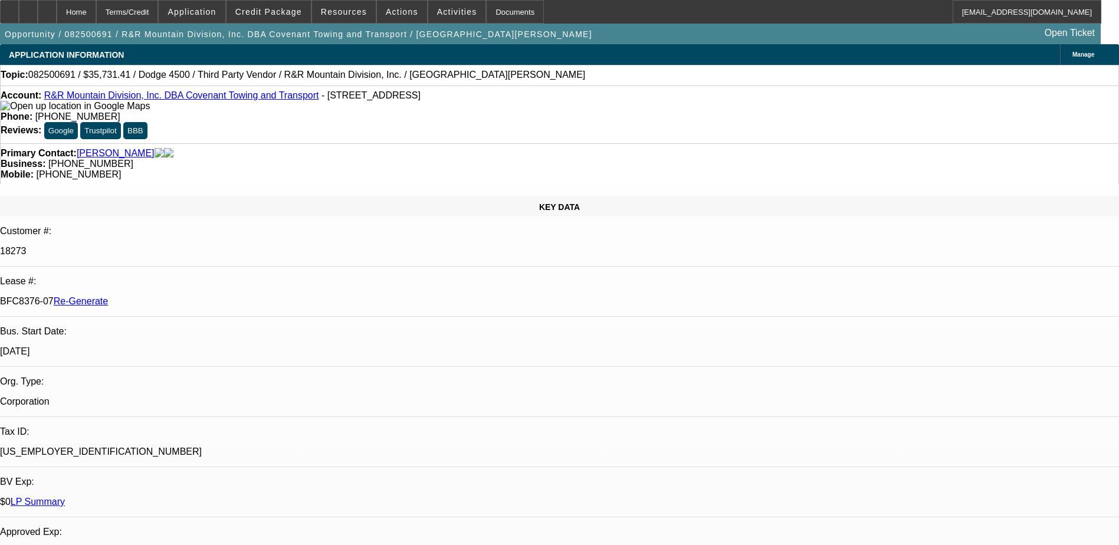
select select "0"
select select "6"
click at [493, 7] on div "Documents" at bounding box center [515, 12] width 58 height 24
